Goal: Task Accomplishment & Management: Use online tool/utility

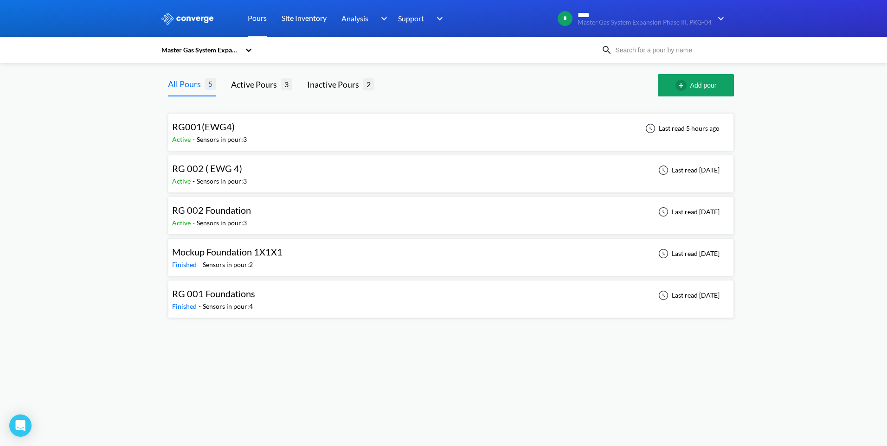
click at [259, 132] on div "RG001(EWG4) Active - Sensors in pour: 3 Last read 5 hours ago" at bounding box center [450, 132] width 557 height 30
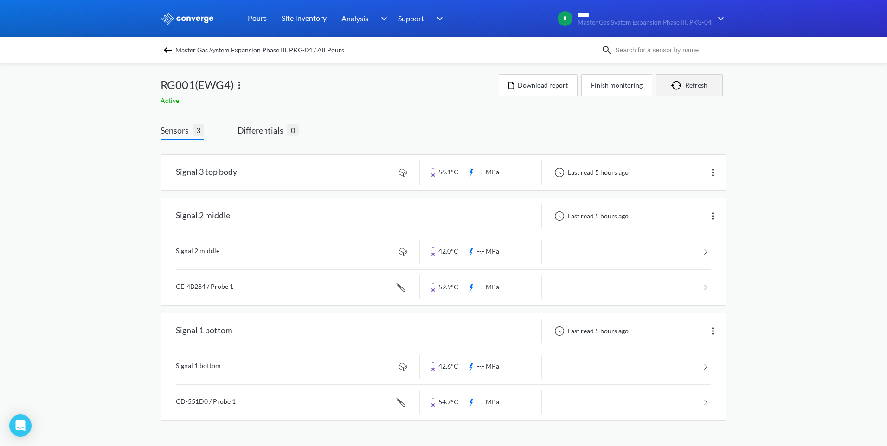
click at [705, 94] on button "Refresh" at bounding box center [689, 85] width 67 height 22
click at [449, 286] on link at bounding box center [443, 287] width 535 height 35
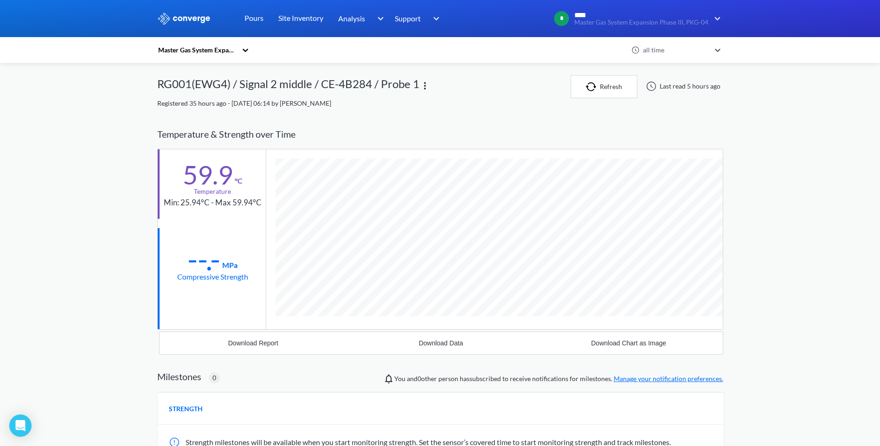
scroll to position [507, 566]
click at [445, 348] on button "Download Data" at bounding box center [441, 343] width 188 height 22
click at [787, 96] on div "MENU Master Gas System Expansion Phase III, PKG-04 Pours Site Inventory Analysi…" at bounding box center [440, 294] width 880 height 589
click at [621, 87] on button "Refresh" at bounding box center [603, 86] width 67 height 23
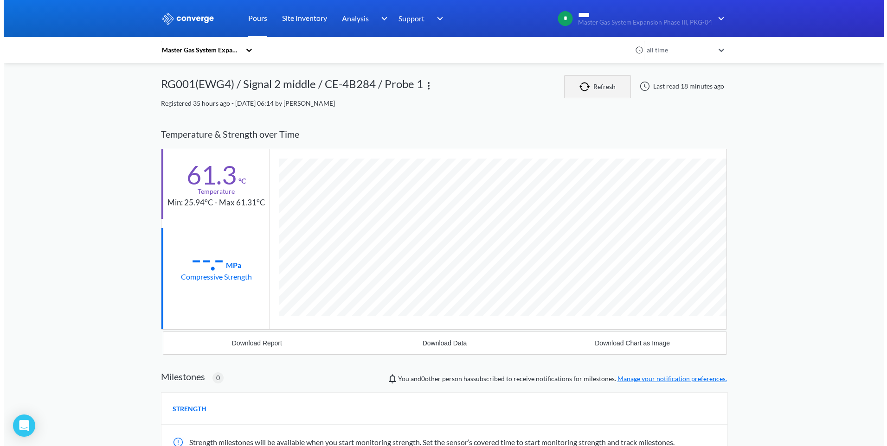
scroll to position [490, 566]
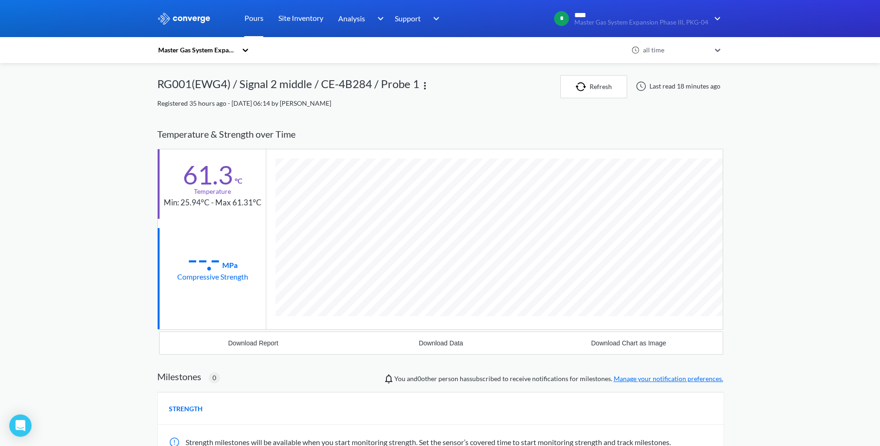
click at [254, 19] on link "Pours" at bounding box center [253, 18] width 19 height 37
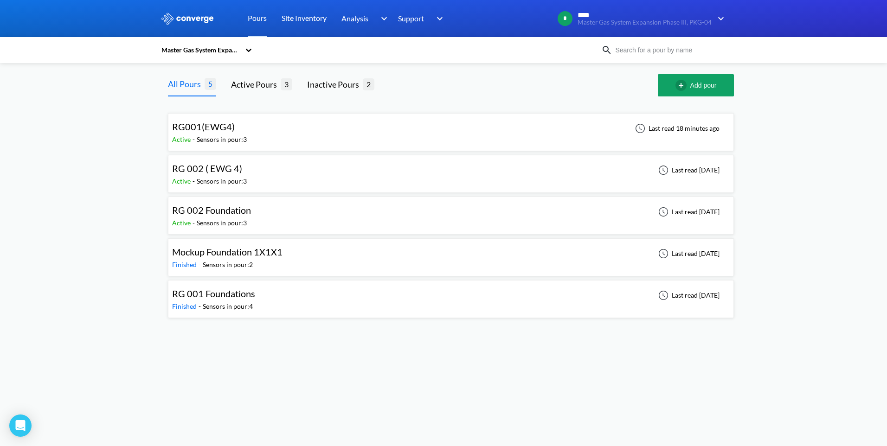
click at [284, 139] on div "RG001(EWG4) Active - Sensors in pour: 3 Last read 18 minutes ago" at bounding box center [450, 132] width 557 height 30
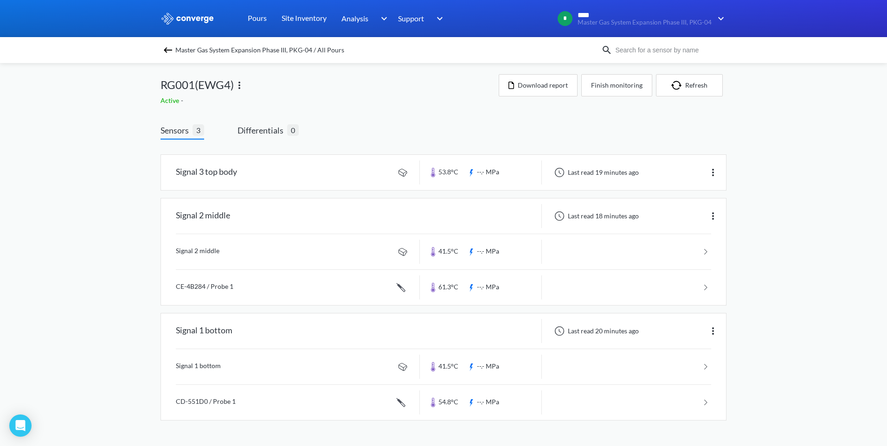
click at [144, 294] on div "MENU Master Gas System Expansion Phase III, PKG-04 Pours Site Inventory Analysi…" at bounding box center [443, 219] width 887 height 439
